Goal: Find specific page/section: Find specific page/section

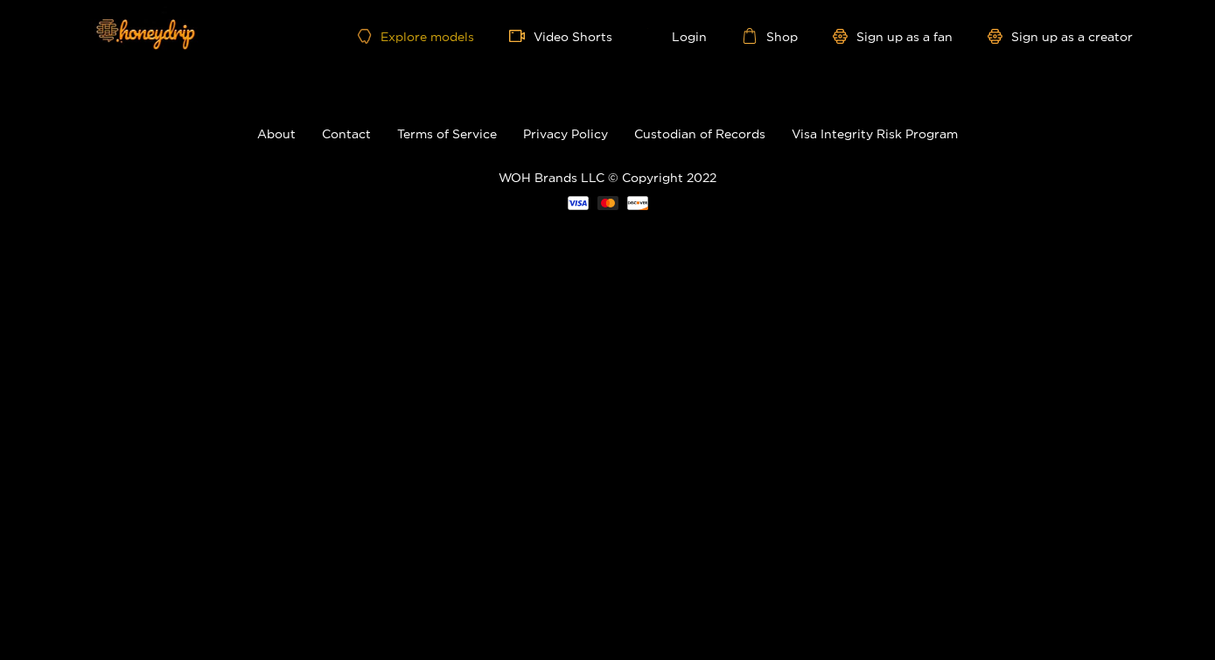
click at [439, 34] on link "Explore models" at bounding box center [415, 36] width 115 height 15
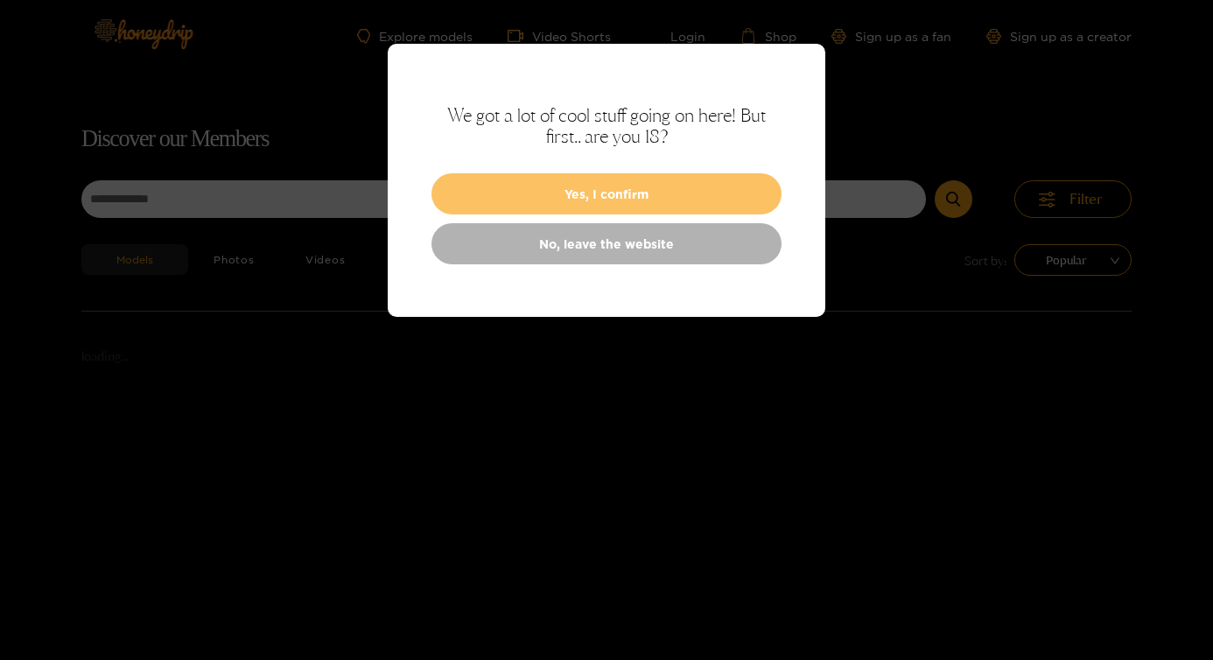
click at [532, 197] on button "Yes, I confirm" at bounding box center [606, 193] width 350 height 41
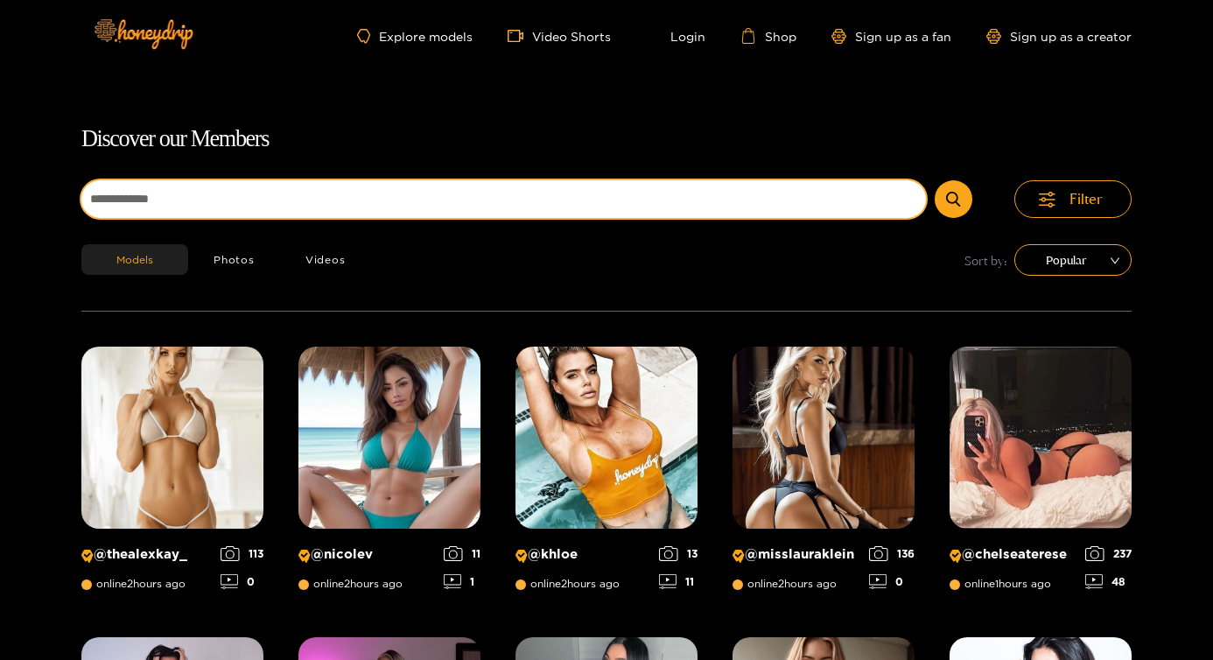
click at [452, 199] on input at bounding box center [503, 199] width 844 height 38
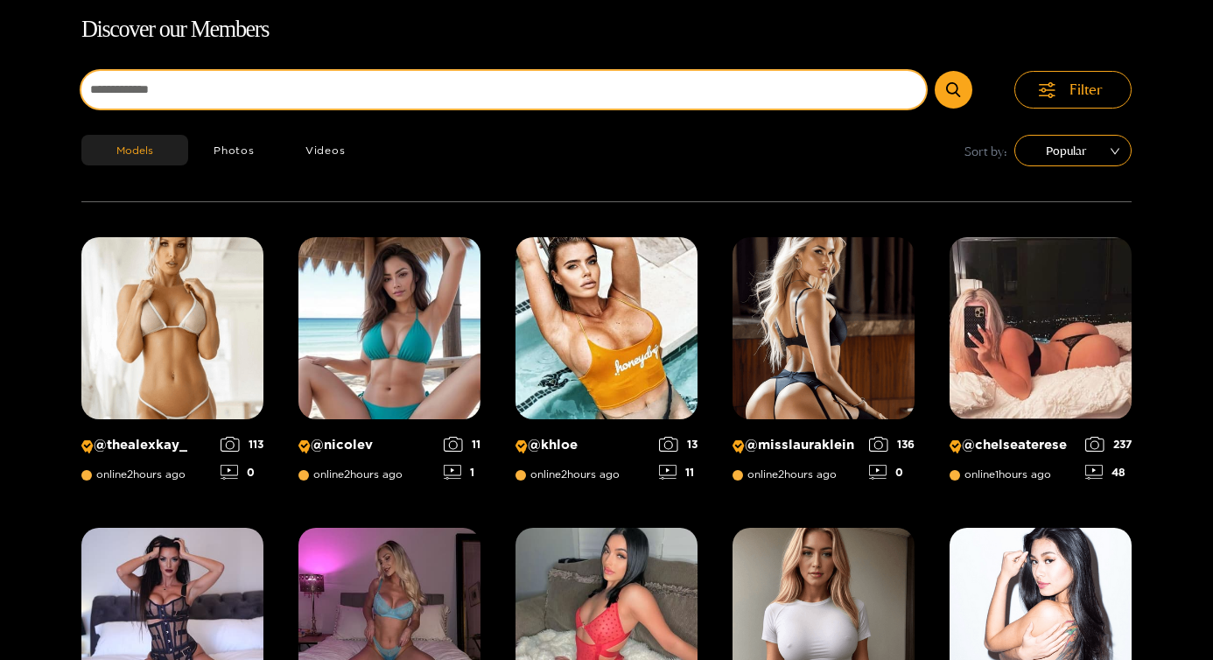
scroll to position [112, 0]
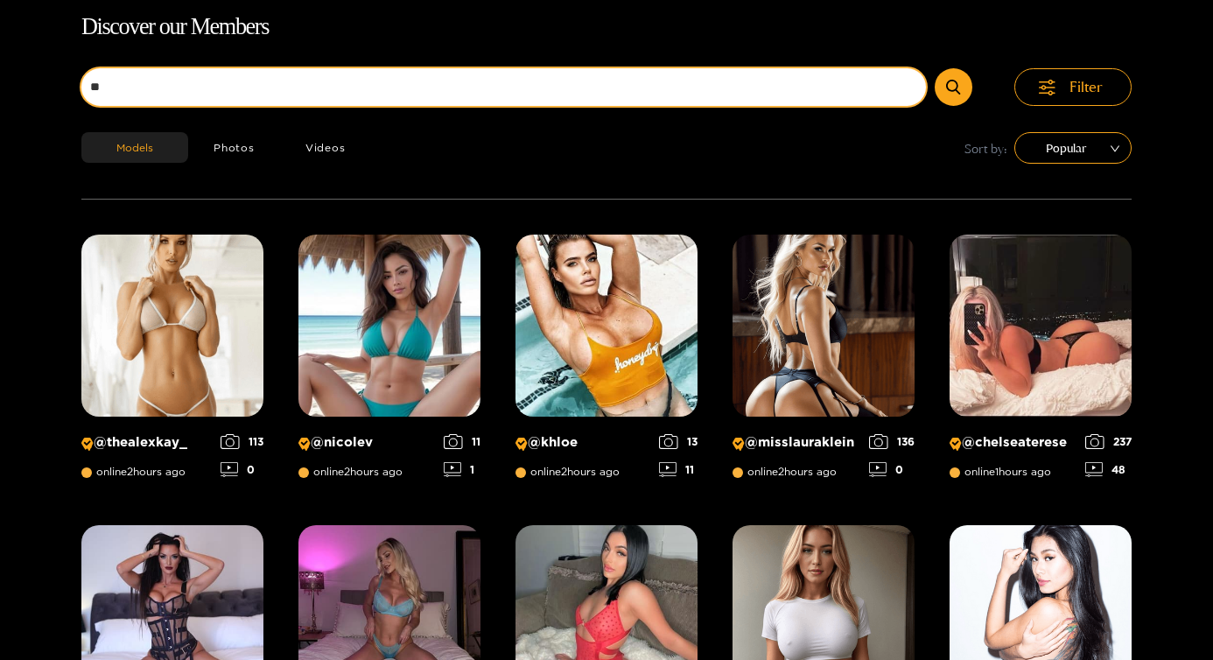
type input "*"
click at [934, 68] on button "submit" at bounding box center [953, 87] width 38 height 38
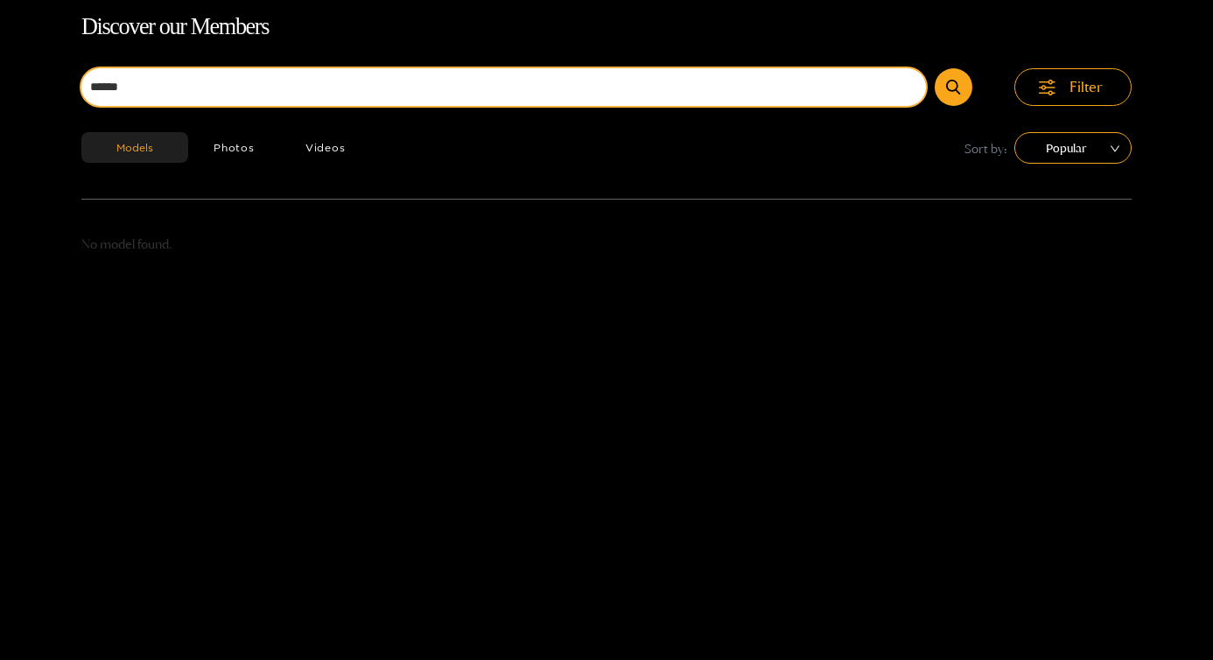
click at [265, 92] on input "******" at bounding box center [503, 87] width 844 height 38
click at [934, 68] on button "submit" at bounding box center [953, 87] width 38 height 38
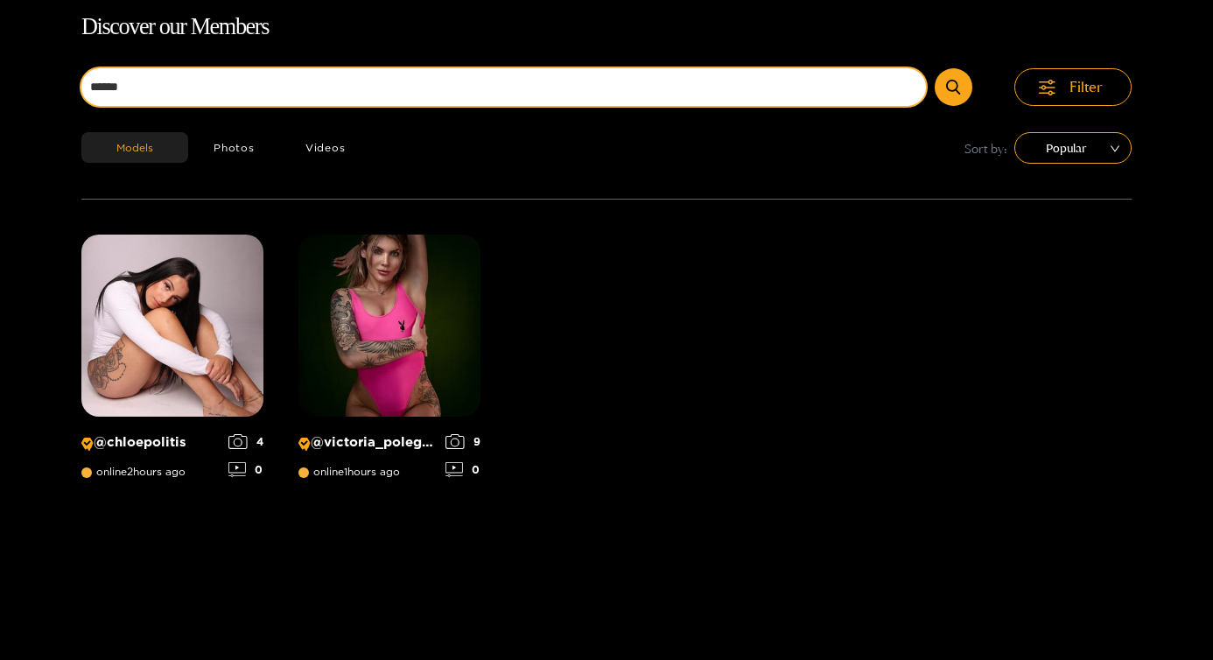
click at [934, 68] on button "submit" at bounding box center [953, 87] width 38 height 38
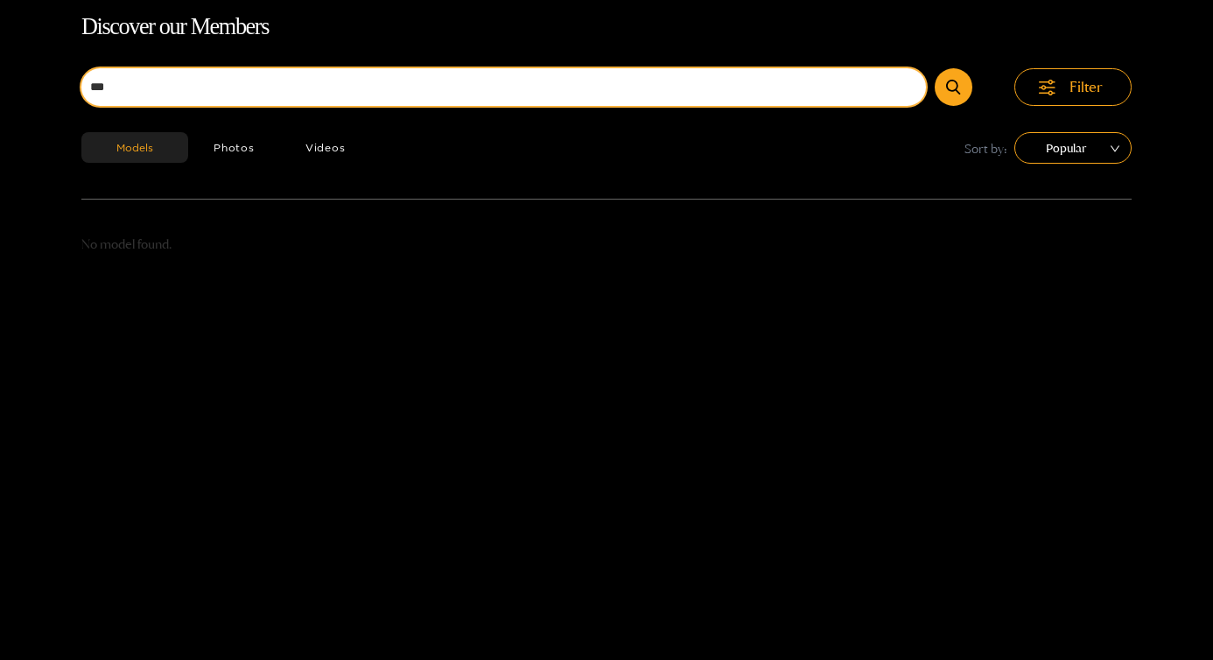
type input "***"
click at [934, 68] on button "submit" at bounding box center [953, 87] width 38 height 38
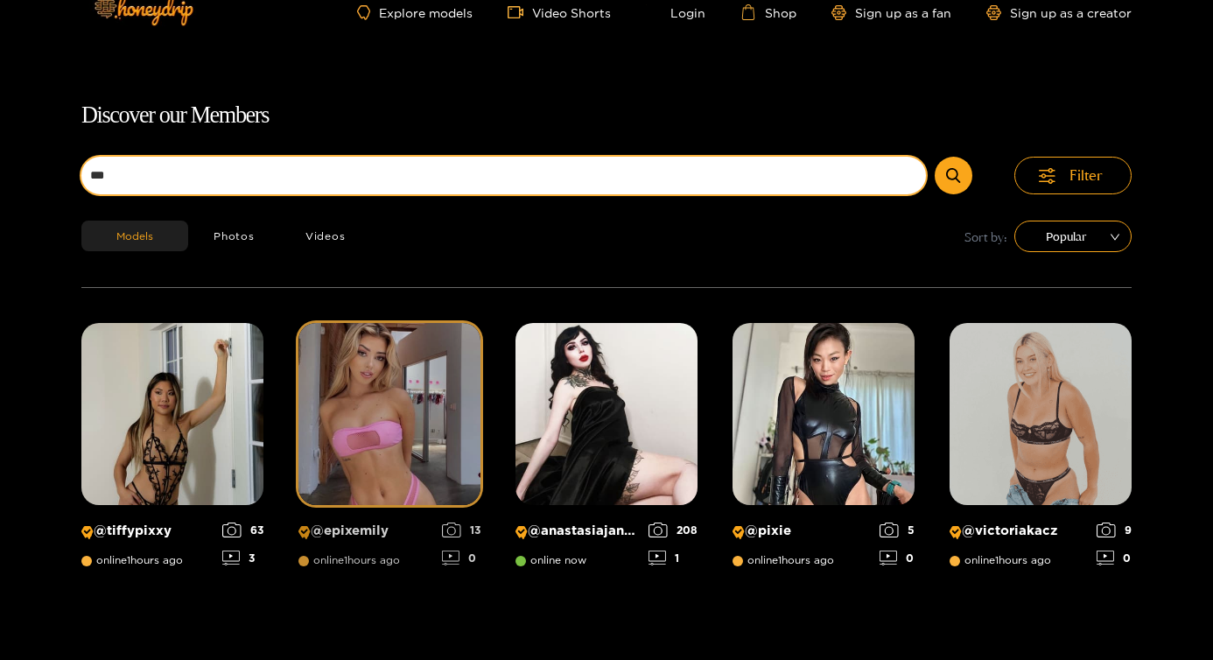
scroll to position [0, 0]
